Goal: Transaction & Acquisition: Purchase product/service

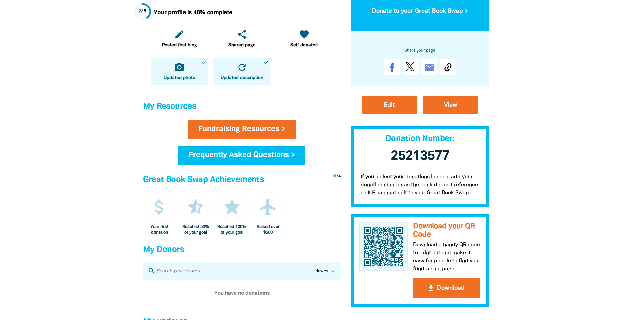
scroll to position [200, 0]
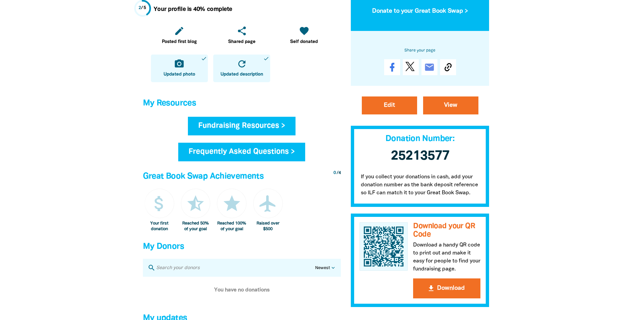
click at [158, 4] on link "Fundraising Resources >" at bounding box center [242, 126] width 108 height 19
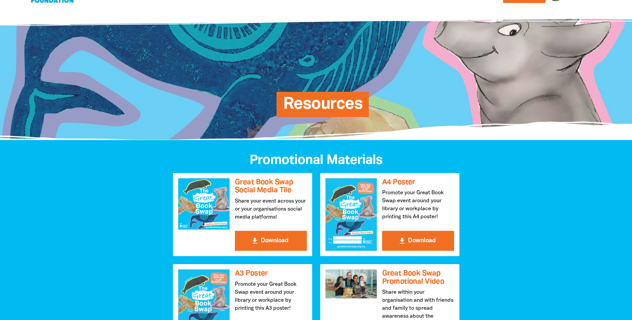
scroll to position [67, 0]
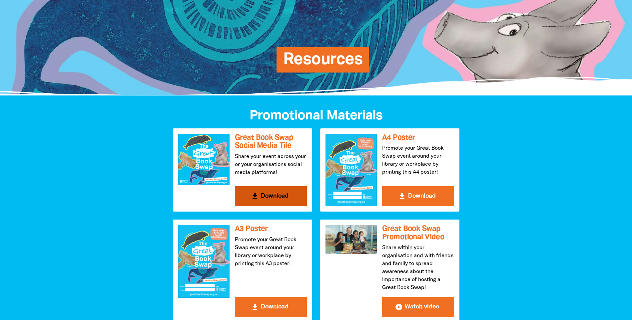
click at [158, 4] on button "get_app Download" at bounding box center [271, 196] width 72 height 20
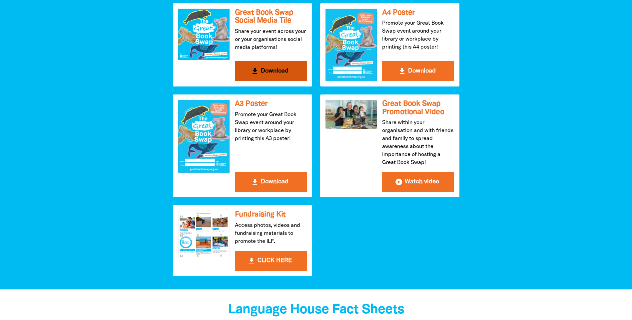
scroll to position [133, 0]
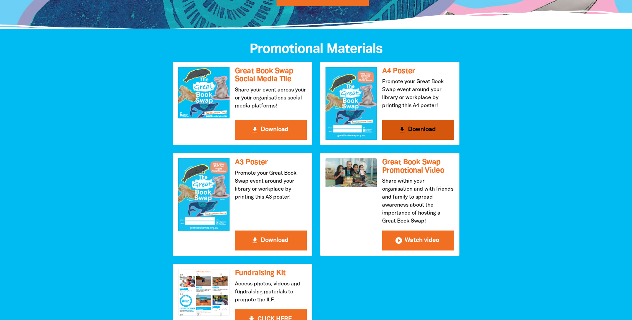
click at [158, 4] on div at bounding box center [350, 103] width 51 height 73
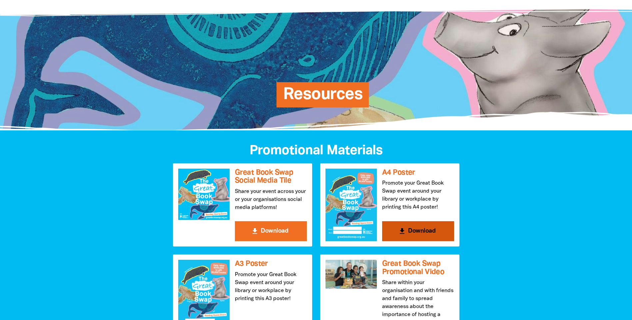
scroll to position [0, 0]
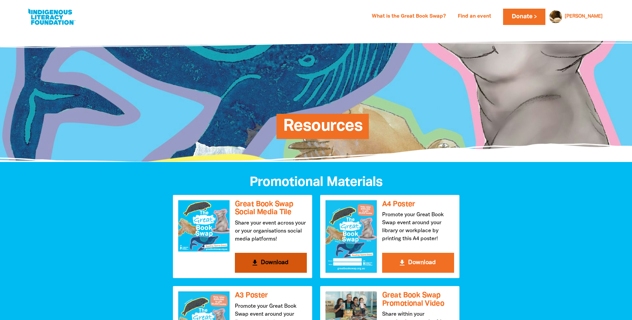
click at [158, 4] on button "get_app Download" at bounding box center [271, 263] width 72 height 20
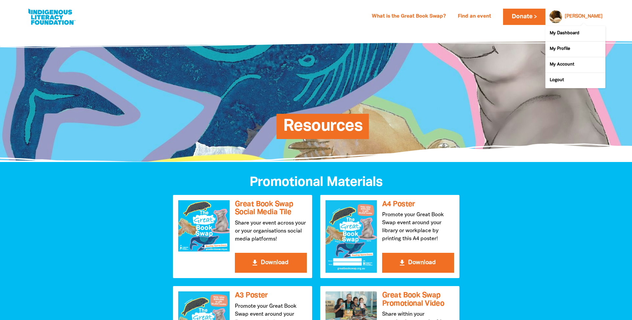
click at [158, 4] on div at bounding box center [554, 17] width 16 height 16
click at [158, 4] on link "My Dashboard" at bounding box center [575, 33] width 60 height 15
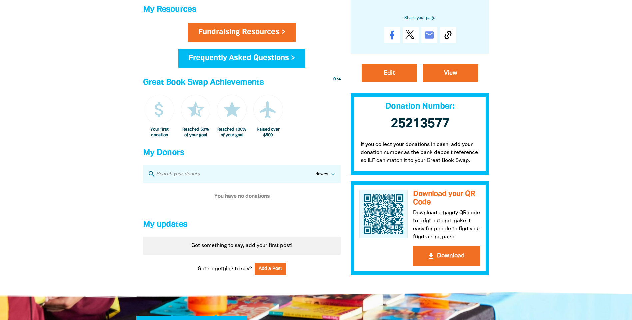
scroll to position [266, 0]
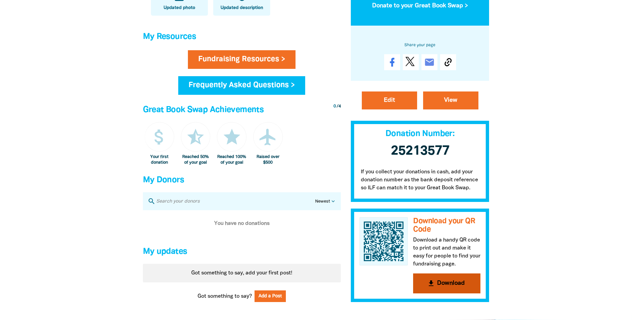
click at [158, 4] on button "get_app Download" at bounding box center [446, 284] width 67 height 20
click at [158, 4] on div at bounding box center [316, 40] width 632 height 552
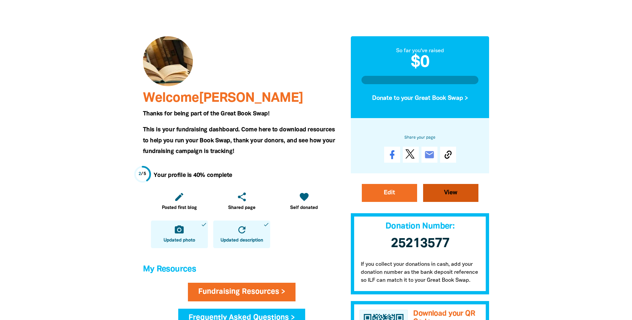
scroll to position [33, 0]
click at [158, 4] on link "View" at bounding box center [450, 193] width 55 height 18
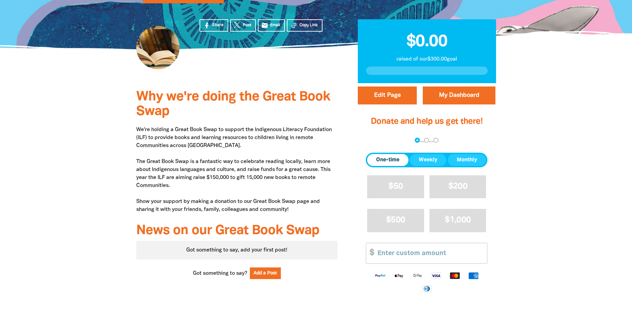
scroll to position [133, 0]
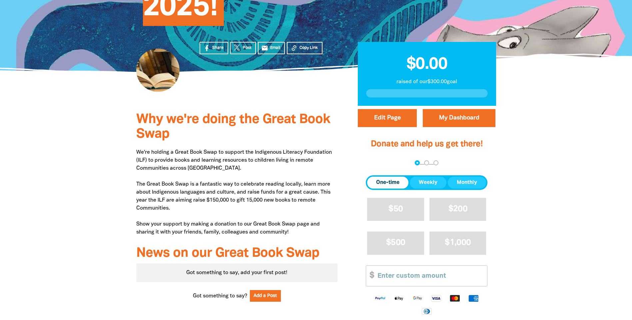
click at [158, 4] on span "One-time" at bounding box center [387, 183] width 23 height 8
click at [158, 4] on input "Other Amount" at bounding box center [430, 276] width 114 height 20
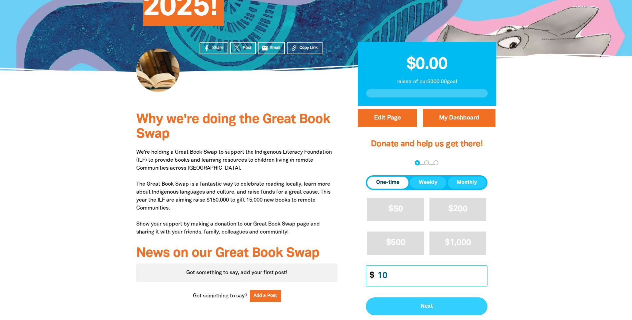
type input "10"
click at [158, 4] on button "Next" at bounding box center [427, 307] width 122 height 18
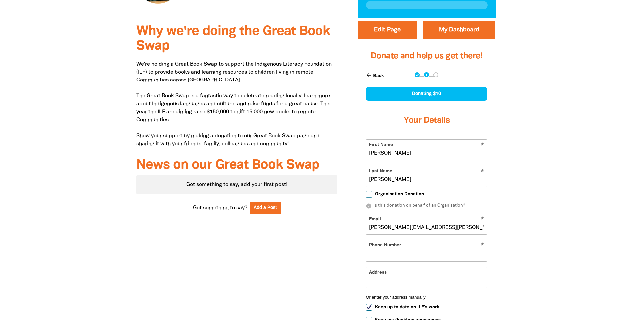
select select "AU"
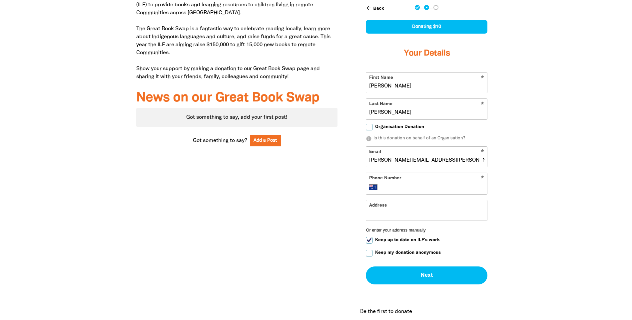
scroll to position [293, 0]
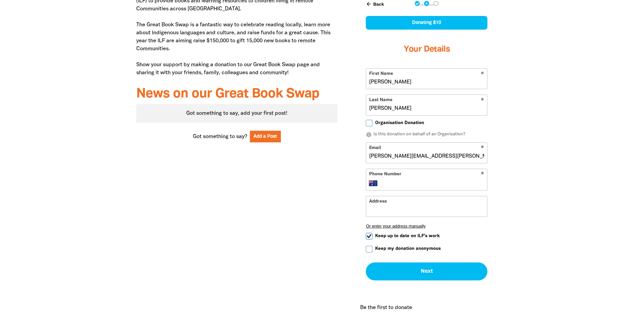
click at [158, 4] on input "[PERSON_NAME][EMAIL_ADDRESS][PERSON_NAME][DOMAIN_NAME]" at bounding box center [426, 153] width 121 height 20
click at [158, 4] on div at bounding box center [316, 136] width 632 height 380
click at [158, 4] on button "Next chevron_right" at bounding box center [427, 272] width 122 height 18
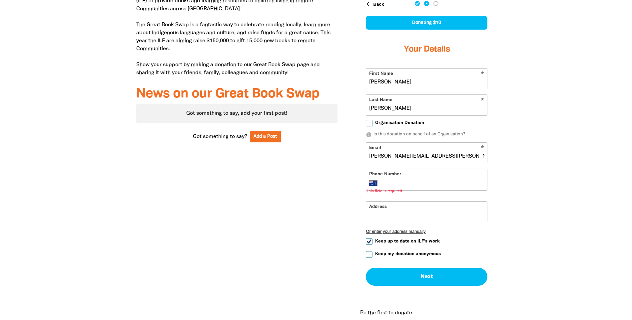
click at [158, 4] on input "Phone Number" at bounding box center [433, 183] width 102 height 8
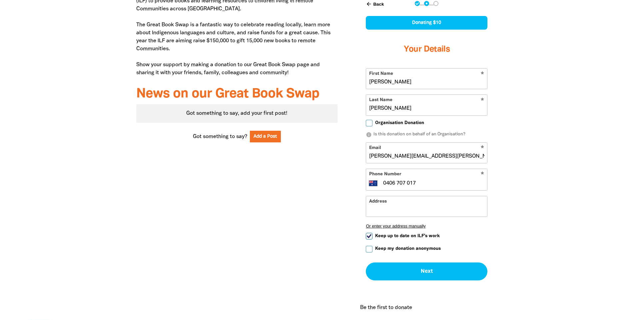
type input "0406 707 017"
click at [158, 4] on input "Keep up to date on ILF's work" at bounding box center [369, 236] width 7 height 7
checkbox input "false"
click at [158, 4] on div "arrow_back Back Step 1 Step 2 Step 3 Donating $10 Your Details * First Name [PE…" at bounding box center [426, 141] width 138 height 298
click at [158, 4] on input "Keep my donation anonymous" at bounding box center [369, 249] width 7 height 7
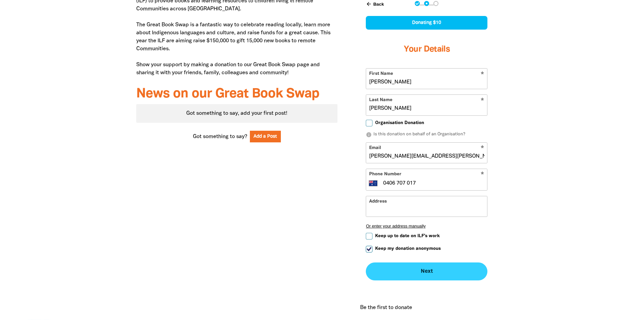
click at [158, 4] on button "Next chevron_right" at bounding box center [427, 272] width 122 height 18
checkbox input "false"
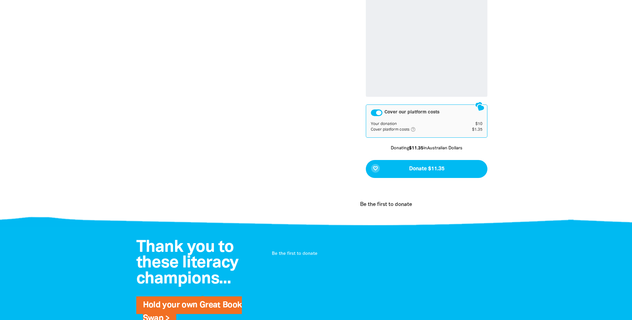
scroll to position [440, 0]
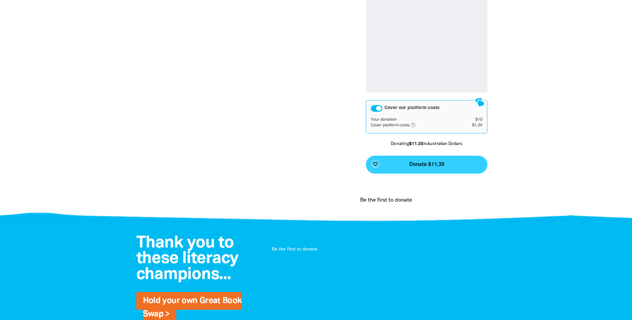
click at [158, 4] on span "Donate $11.35" at bounding box center [426, 164] width 35 height 5
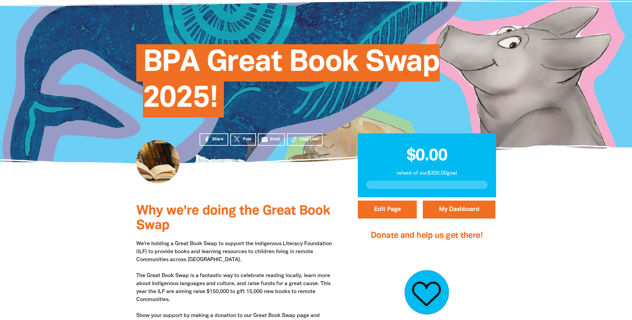
scroll to position [0, 0]
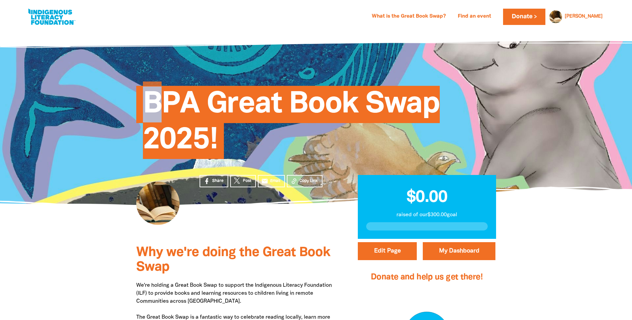
drag, startPoint x: 144, startPoint y: 100, endPoint x: 154, endPoint y: 103, distance: 10.7
click at [154, 4] on span "BPA Great Book Swap 2025!" at bounding box center [291, 125] width 297 height 68
click at [158, 4] on link "My Dashboard" at bounding box center [459, 251] width 73 height 18
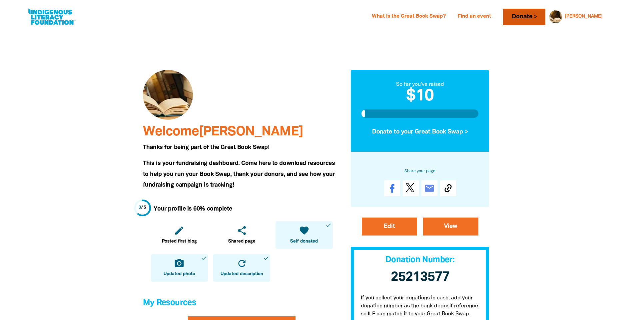
click at [158, 4] on link "Donate" at bounding box center [524, 17] width 42 height 16
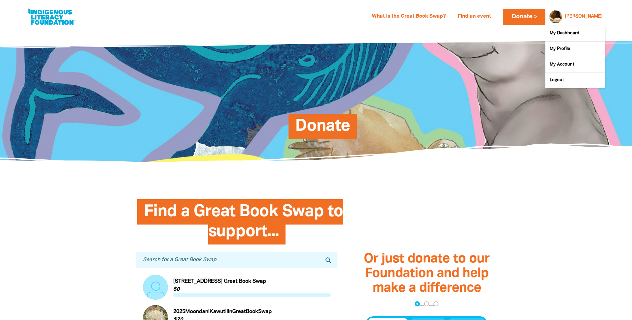
click at [158, 4] on div "[PERSON_NAME]" at bounding box center [583, 17] width 43 height 10
click at [158, 4] on link "My Dashboard" at bounding box center [575, 33] width 60 height 15
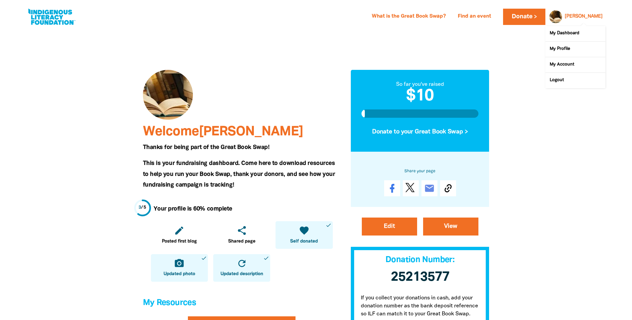
click at [158, 4] on div at bounding box center [554, 17] width 16 height 16
click at [158, 4] on link "My Profile" at bounding box center [575, 49] width 60 height 15
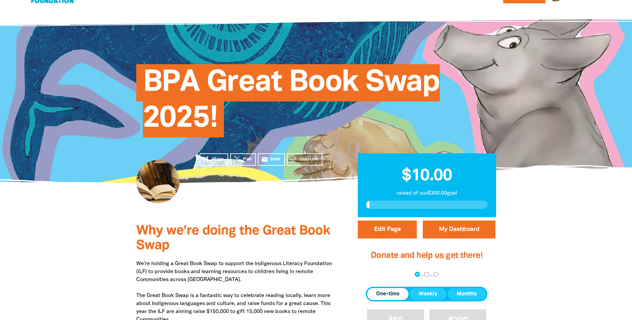
scroll to position [33, 0]
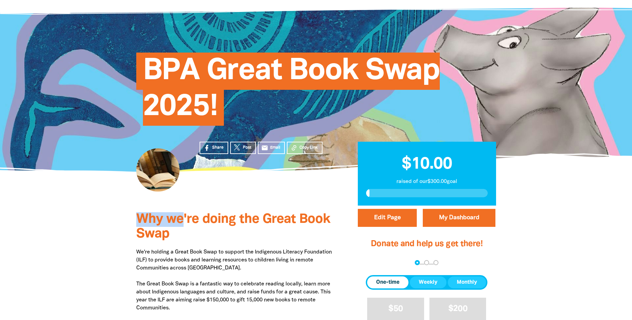
drag, startPoint x: 138, startPoint y: 219, endPoint x: 179, endPoint y: 223, distance: 42.1
click at [158, 4] on span "Why we're doing the Great Book Swap" at bounding box center [233, 226] width 194 height 27
drag, startPoint x: 179, startPoint y: 223, endPoint x: 213, endPoint y: 237, distance: 37.0
click at [158, 4] on h3 "Why we're doing the Great Book Swap" at bounding box center [236, 226] width 201 height 29
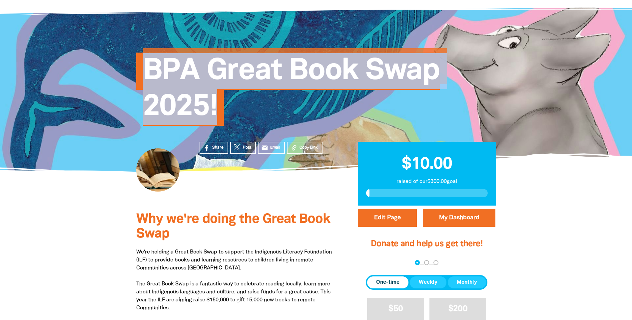
drag, startPoint x: 145, startPoint y: 70, endPoint x: 224, endPoint y: 110, distance: 87.9
click at [158, 4] on h1 "BPA Great Book Swap 2025!" at bounding box center [323, 89] width 360 height 72
copy span "BPA Great Book Swap 2025!"
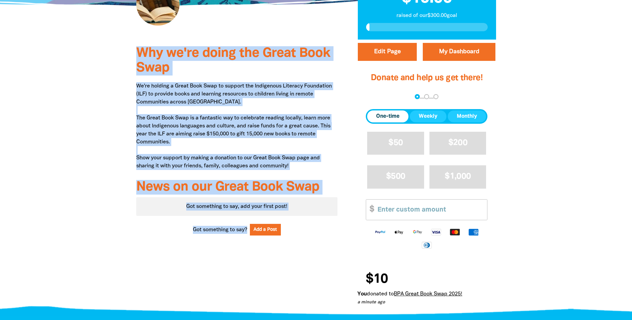
scroll to position [200, 0]
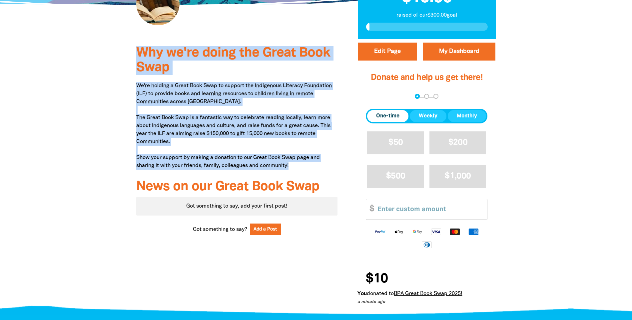
drag, startPoint x: 137, startPoint y: 151, endPoint x: 301, endPoint y: 163, distance: 164.6
click at [158, 4] on div "Why we're doing the Great Book Swap We're holding a Great Book Swap to support …" at bounding box center [236, 175] width 221 height 273
copy div "Why we're doing the Great Book Swap We're holding a Great Book Swap to support …"
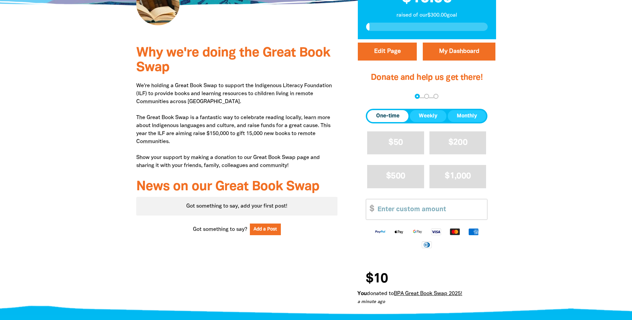
click at [158, 4] on div "Why we're doing the Great Book Swap We're holding a Great Book Swap to support …" at bounding box center [236, 175] width 221 height 273
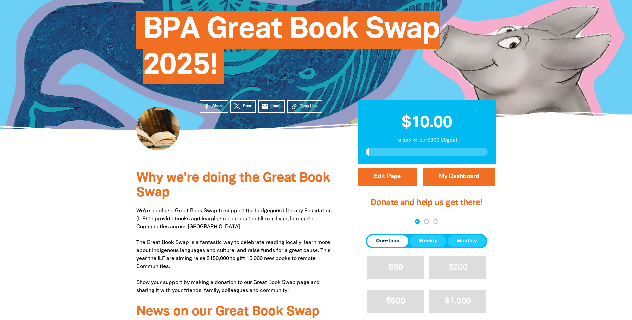
scroll to position [0, 0]
